Goal: Communication & Community: Connect with others

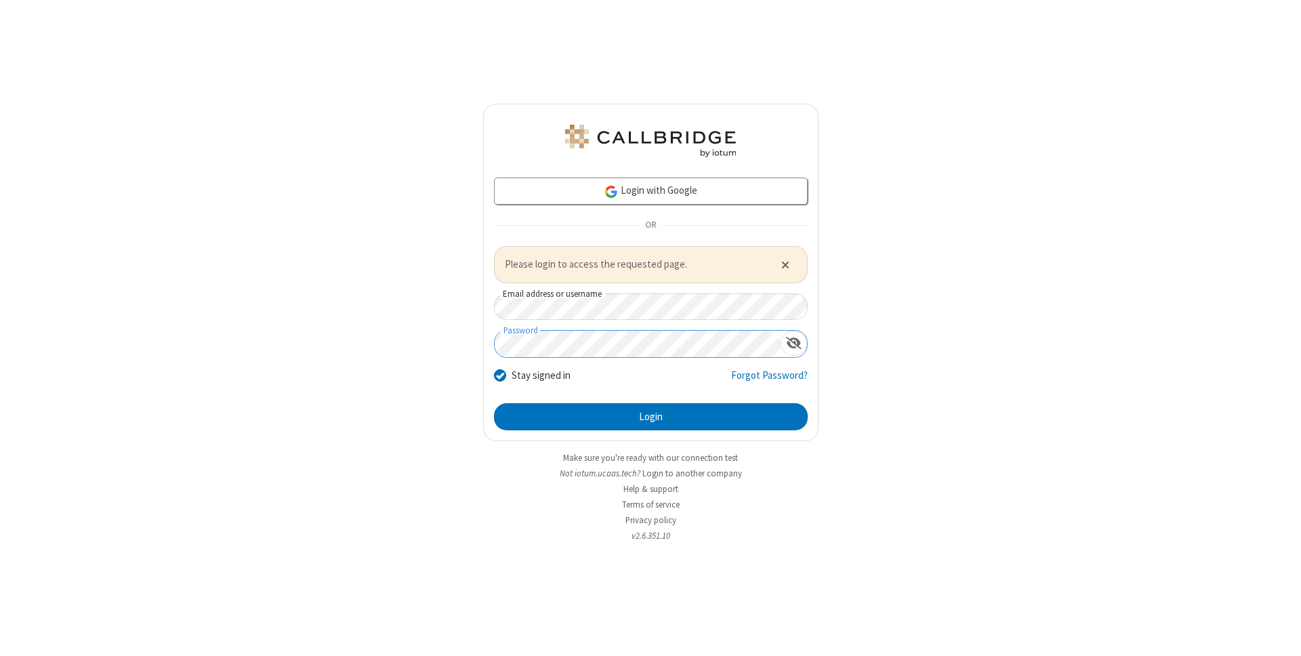
click button "Close alert" at bounding box center [785, 264] width 22 height 20
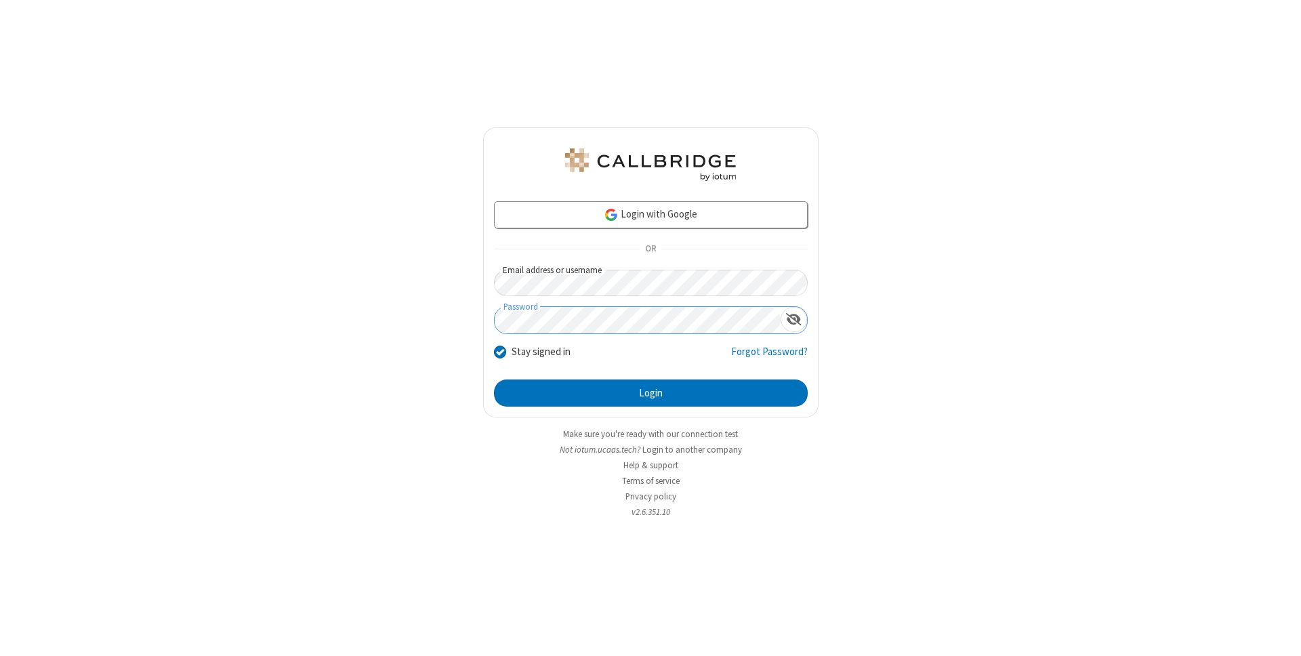
click at [494, 380] on button "Login" at bounding box center [651, 393] width 314 height 27
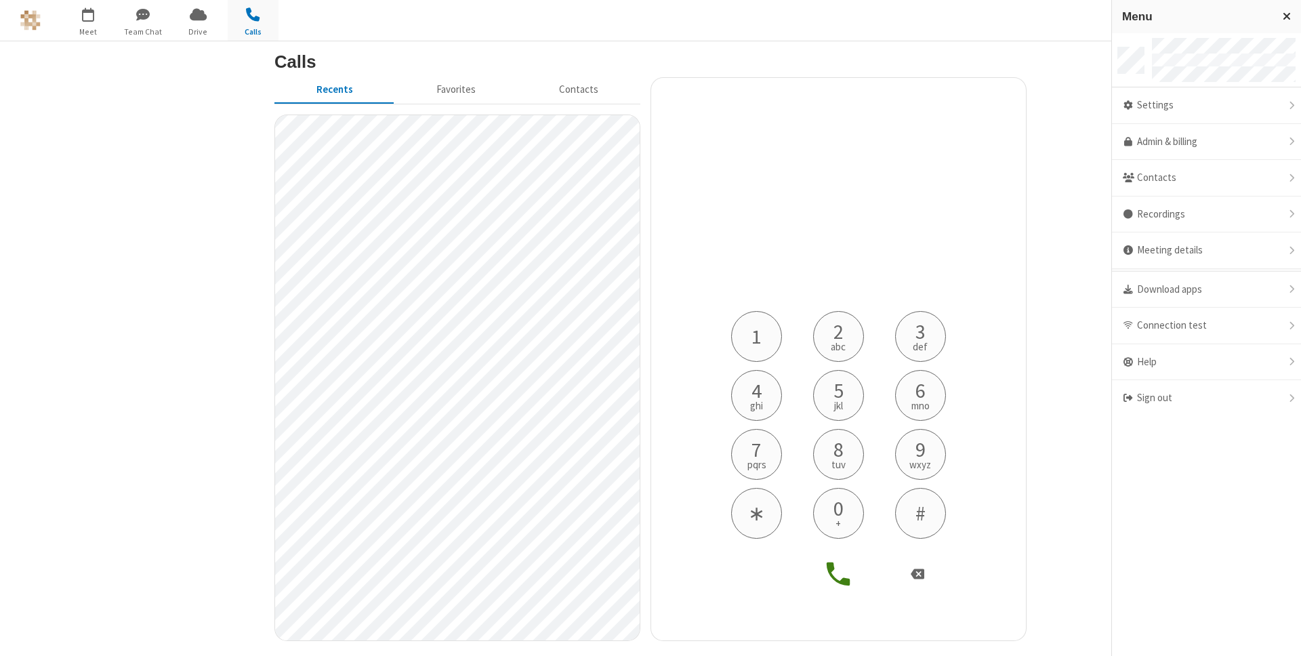
click at [1082, 69] on section "Calls Recents Favorites Contacts 1 2 abc 3 def 4 ghi 5 jkl 6 mno 7 pqrs 8 tuv 9…" at bounding box center [650, 348] width 1301 height 615
click at [815, 272] on h4 "Phone number" at bounding box center [838, 289] width 237 height 44
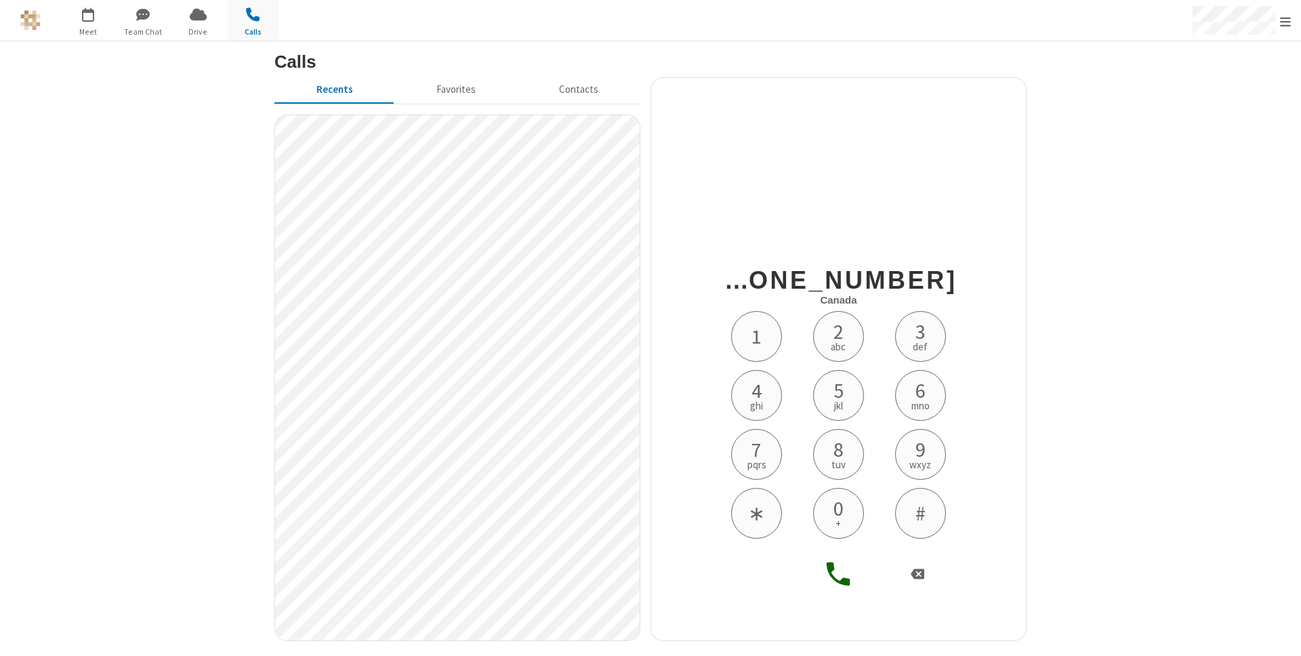
click at [834, 567] on icon at bounding box center [839, 574] width 24 height 24
click at [1296, 25] on div "Open menu" at bounding box center [1240, 20] width 121 height 41
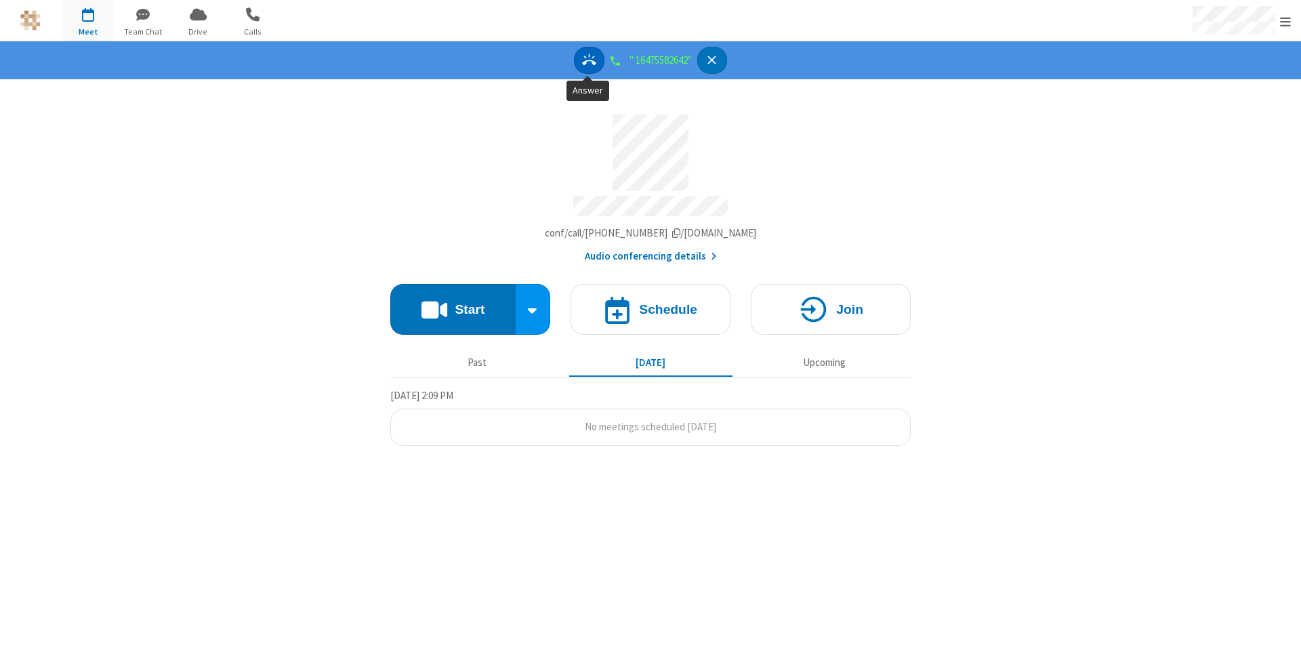
click at [585, 67] on icon "Answer" at bounding box center [589, 60] width 14 height 14
click at [730, 62] on icon "Hangup" at bounding box center [727, 60] width 8 height 8
click at [591, 68] on button "Answer" at bounding box center [589, 61] width 30 height 28
click at [504, 63] on div "00:01" at bounding box center [650, 60] width 1301 height 38
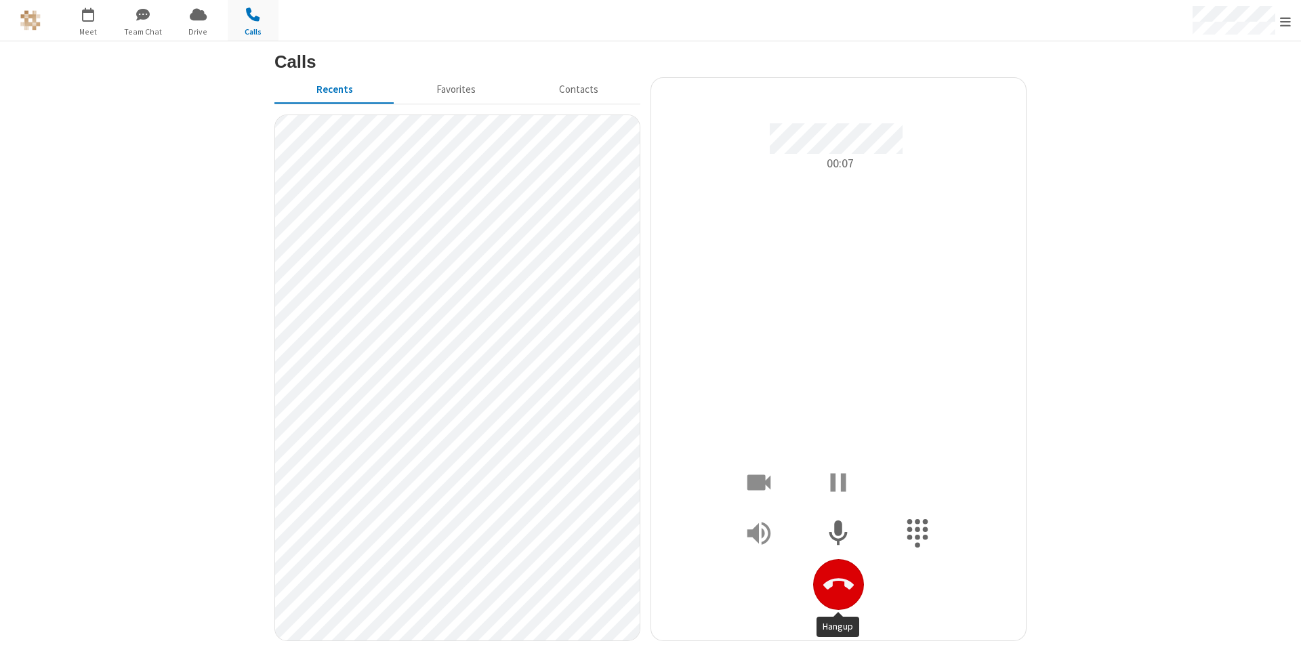
click at [837, 570] on icon "Hangup" at bounding box center [838, 584] width 30 height 30
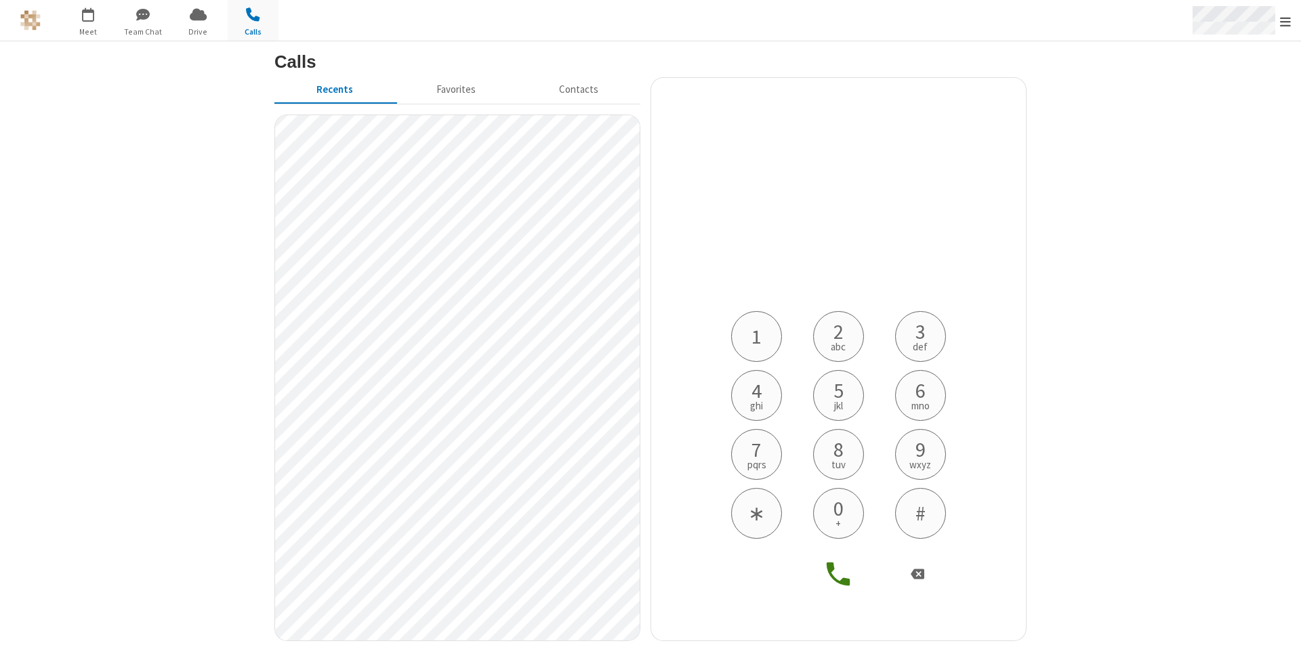
click at [1283, 24] on span "Open menu" at bounding box center [1285, 22] width 11 height 14
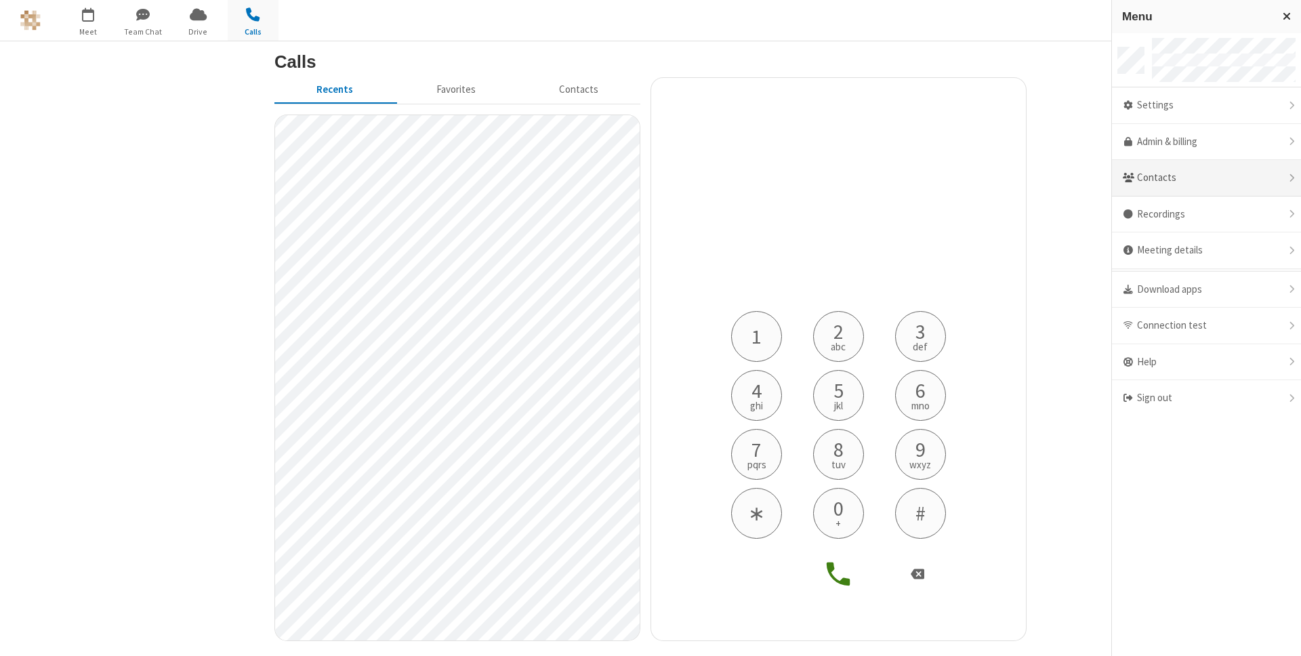
click at [1177, 187] on div "Contacts" at bounding box center [1206, 178] width 189 height 37
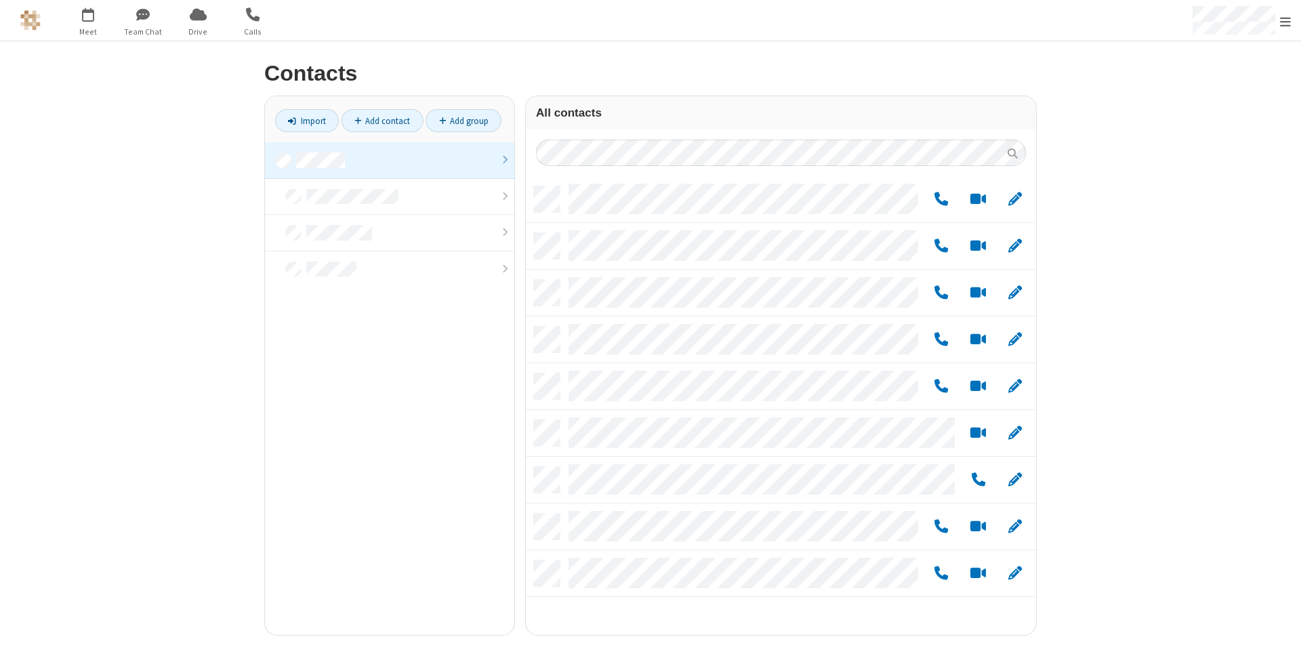
scroll to position [449, 500]
click at [403, 126] on link "Add contact" at bounding box center [383, 120] width 82 height 23
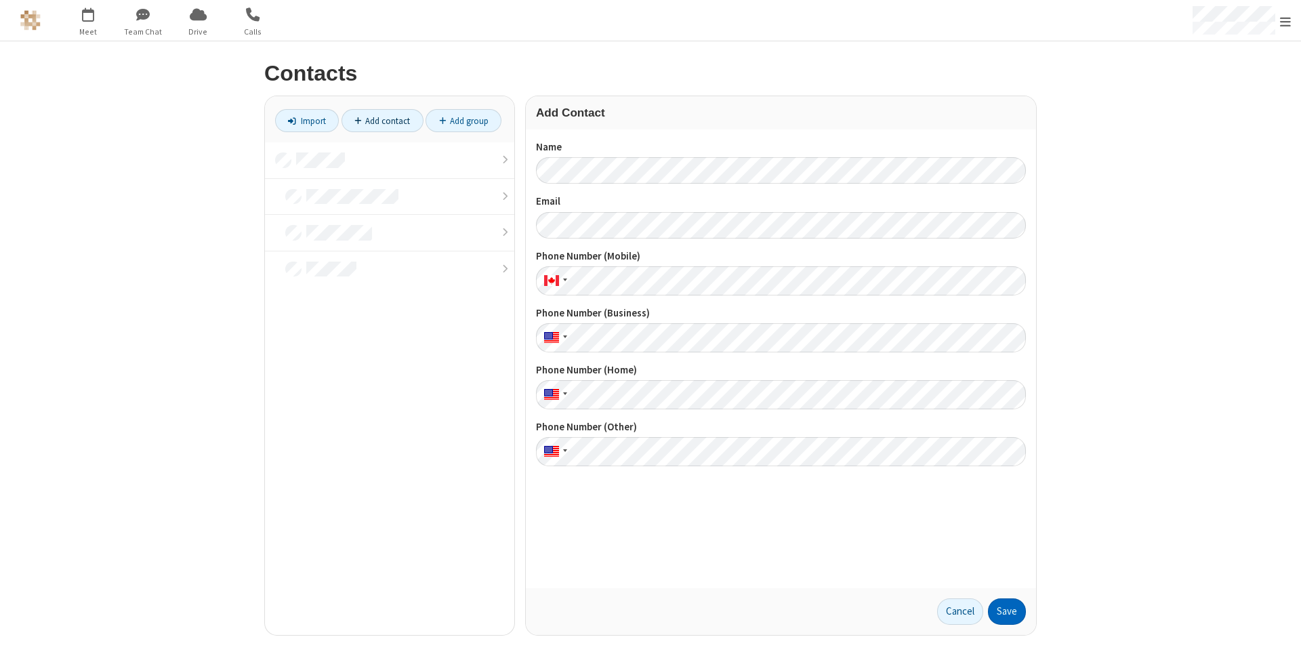
click at [998, 611] on button "Save" at bounding box center [1007, 611] width 38 height 27
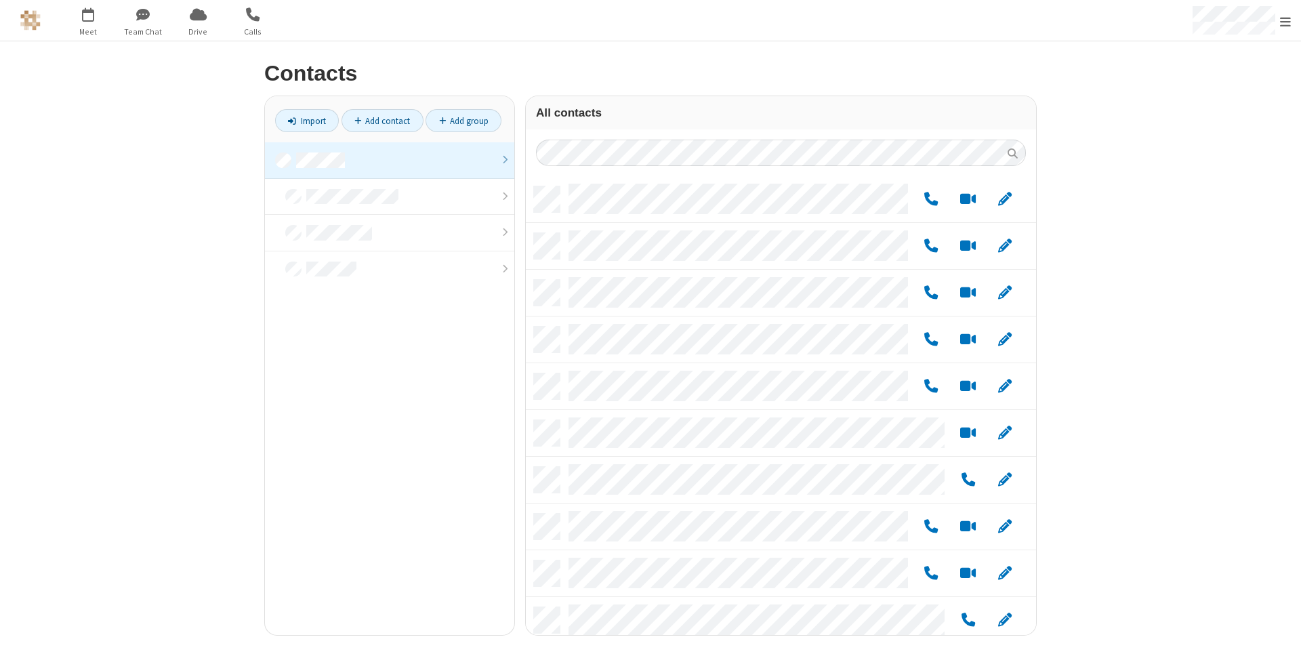
scroll to position [411, 500]
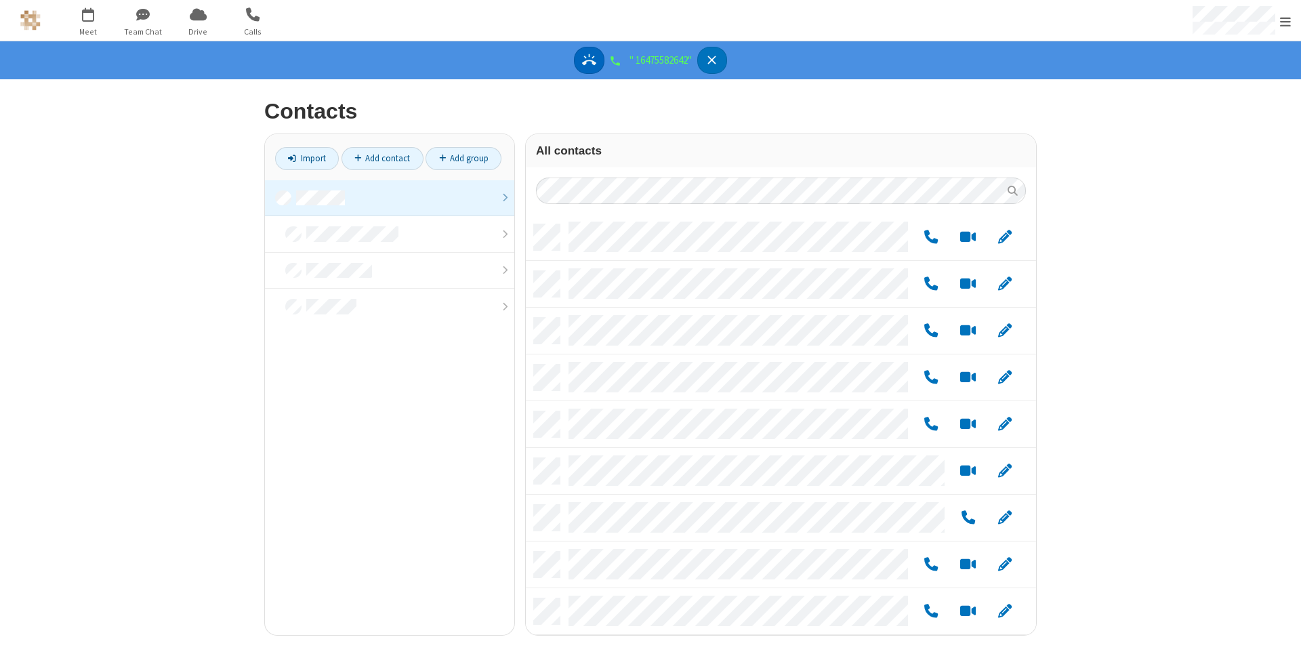
click at [582, 59] on icon "Answer" at bounding box center [589, 60] width 14 height 14
click at [733, 61] on icon "Hangup" at bounding box center [727, 60] width 14 height 14
click at [245, 18] on span "button" at bounding box center [253, 14] width 51 height 23
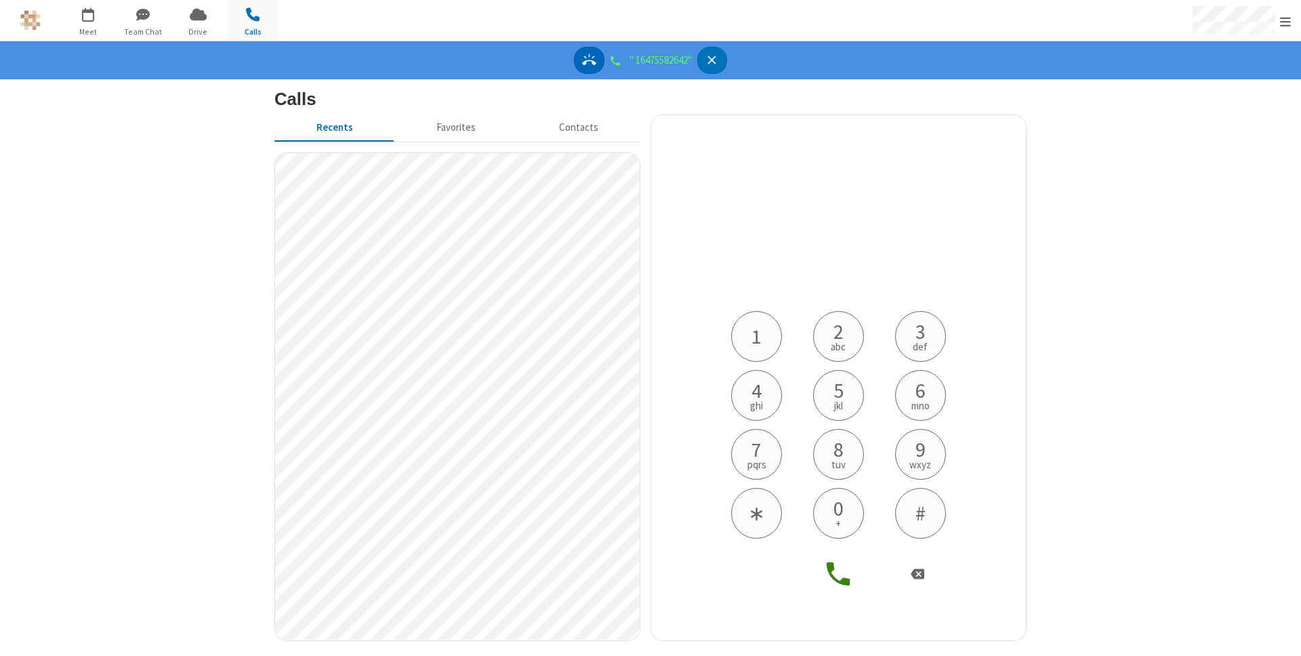
click at [582, 65] on icon "Answer" at bounding box center [589, 60] width 14 height 12
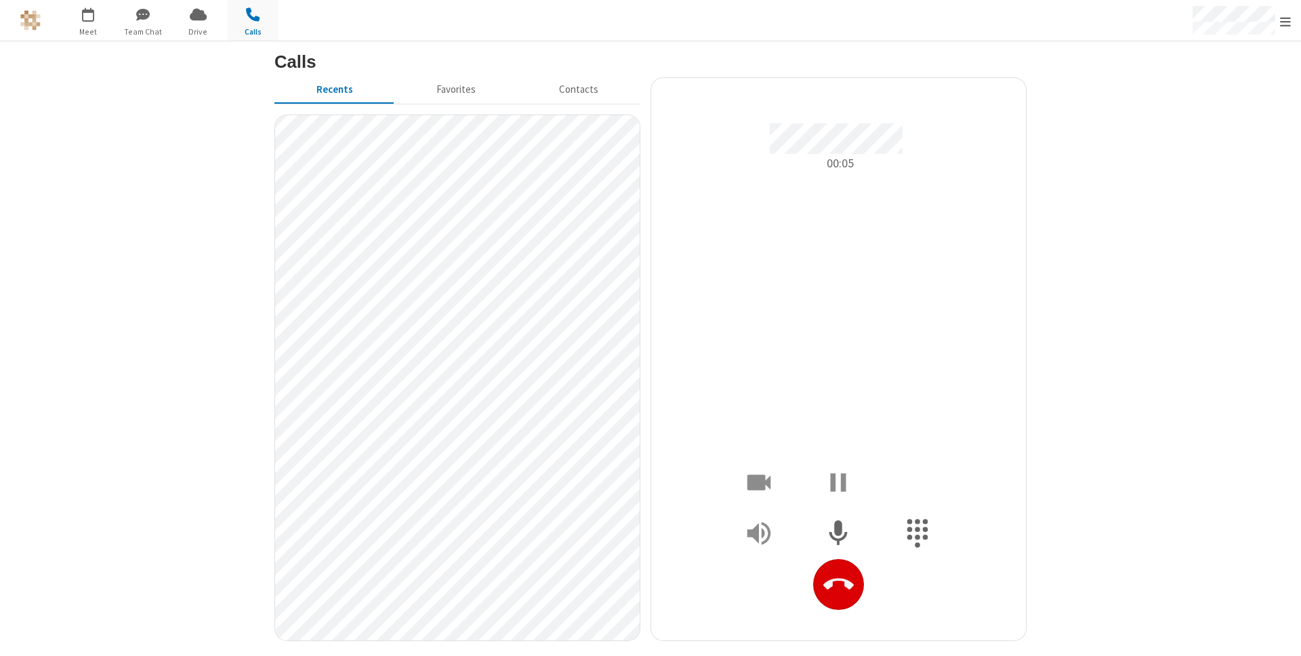
click at [836, 560] on button "Hangup" at bounding box center [838, 584] width 51 height 51
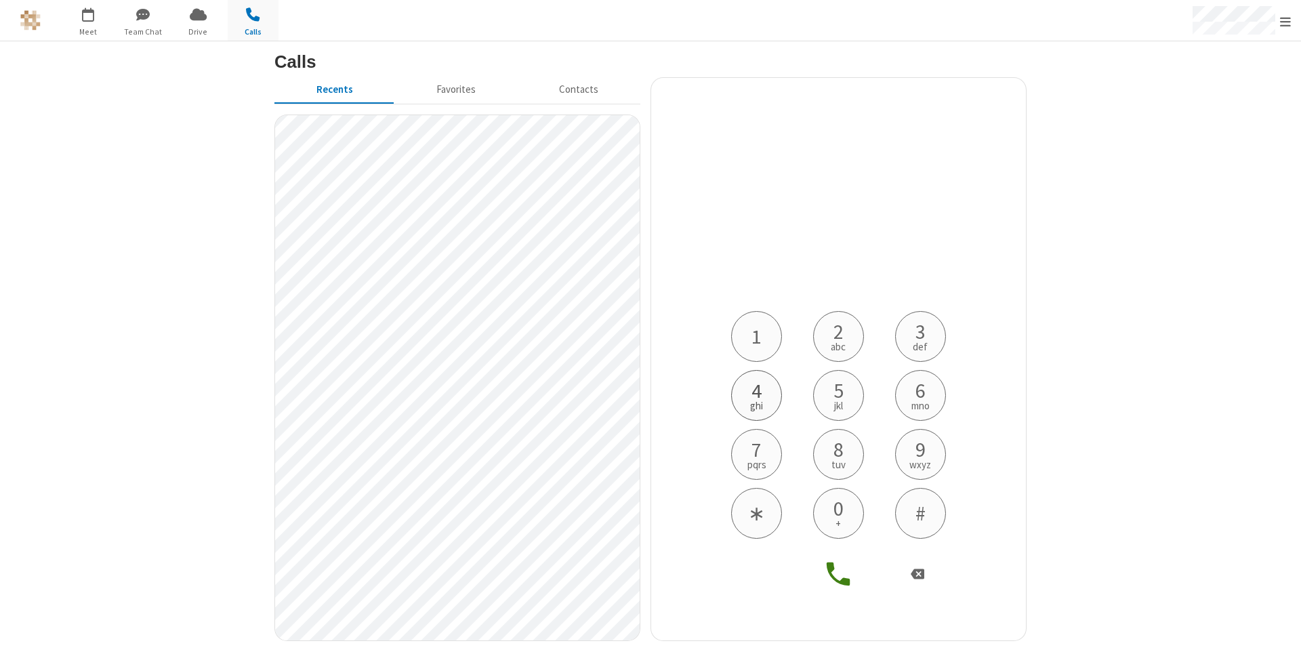
click at [748, 401] on button "4 ghi" at bounding box center [756, 395] width 51 height 51
click at [754, 336] on span "1" at bounding box center [757, 336] width 10 height 20
click at [925, 392] on button "6 mno" at bounding box center [920, 395] width 51 height 51
click at [841, 577] on icon at bounding box center [839, 574] width 32 height 32
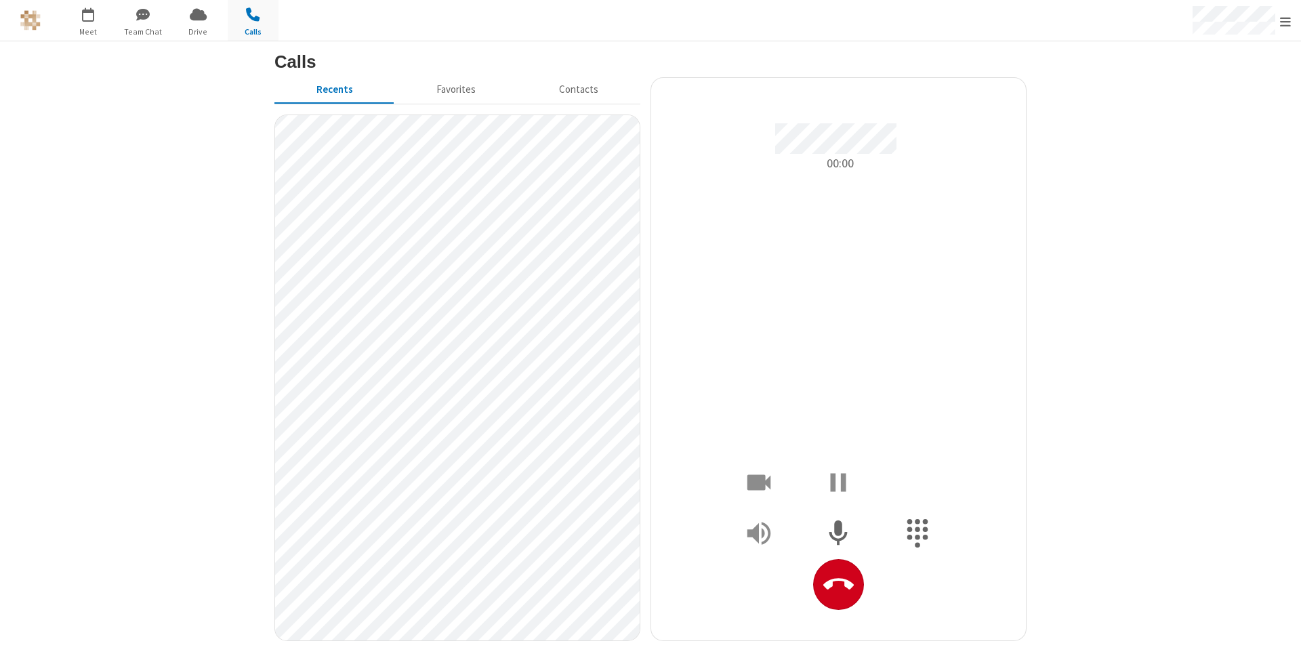
click at [1057, 329] on section "Calls Recents Favorites Contacts 00:00" at bounding box center [650, 348] width 1301 height 615
click at [838, 597] on icon "Hangup" at bounding box center [838, 584] width 30 height 30
